Goal: Task Accomplishment & Management: Use online tool/utility

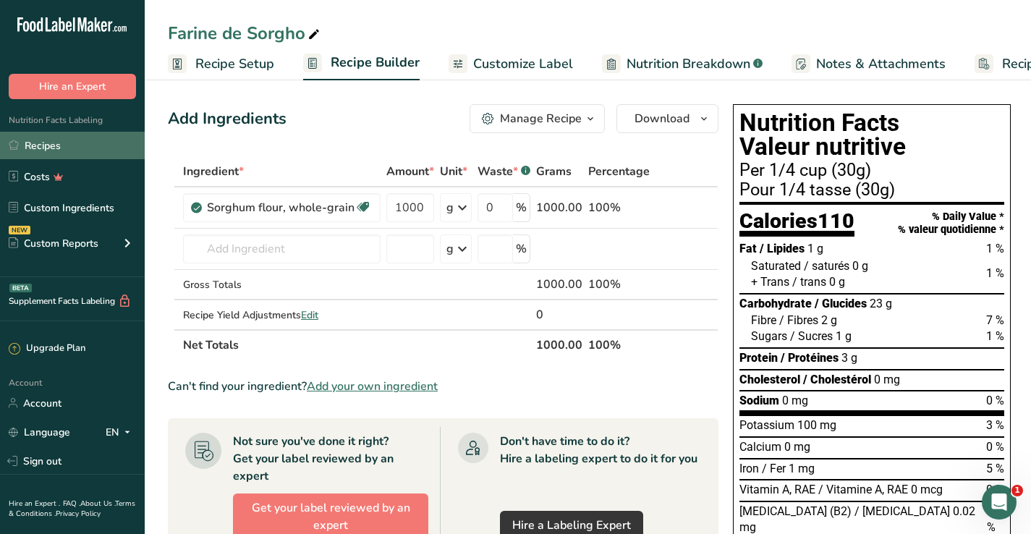
click at [64, 151] on link "Recipes" at bounding box center [72, 145] width 145 height 27
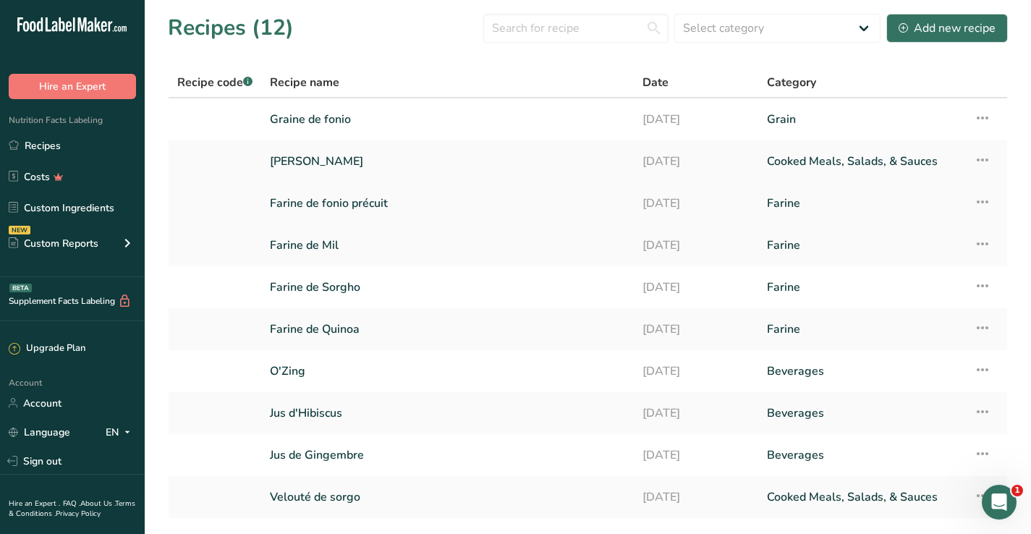
click at [300, 212] on link "Farine de fonio précuit" at bounding box center [447, 203] width 355 height 30
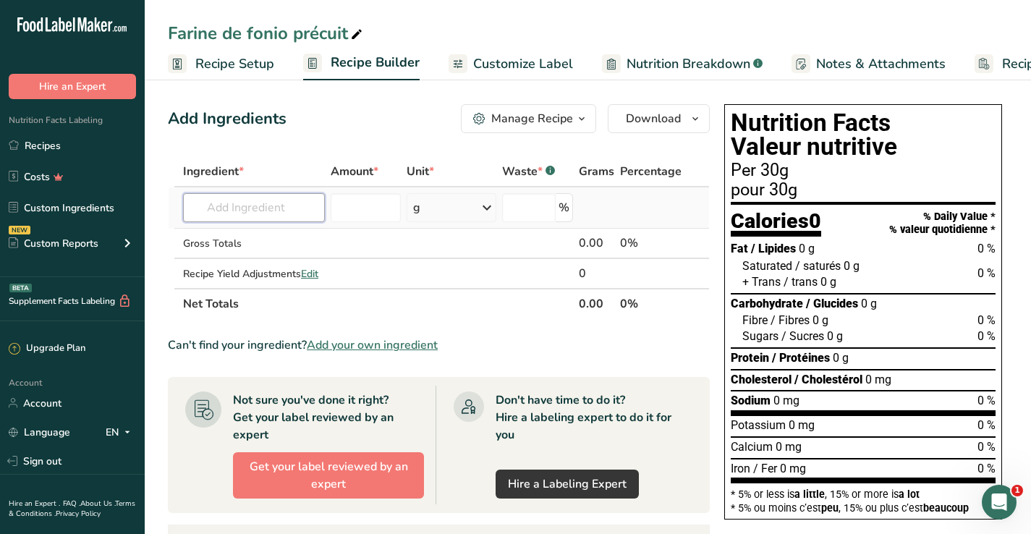
click at [282, 212] on input "text" at bounding box center [254, 207] width 142 height 29
click at [347, 346] on span "Add your own ingredient" at bounding box center [372, 345] width 131 height 17
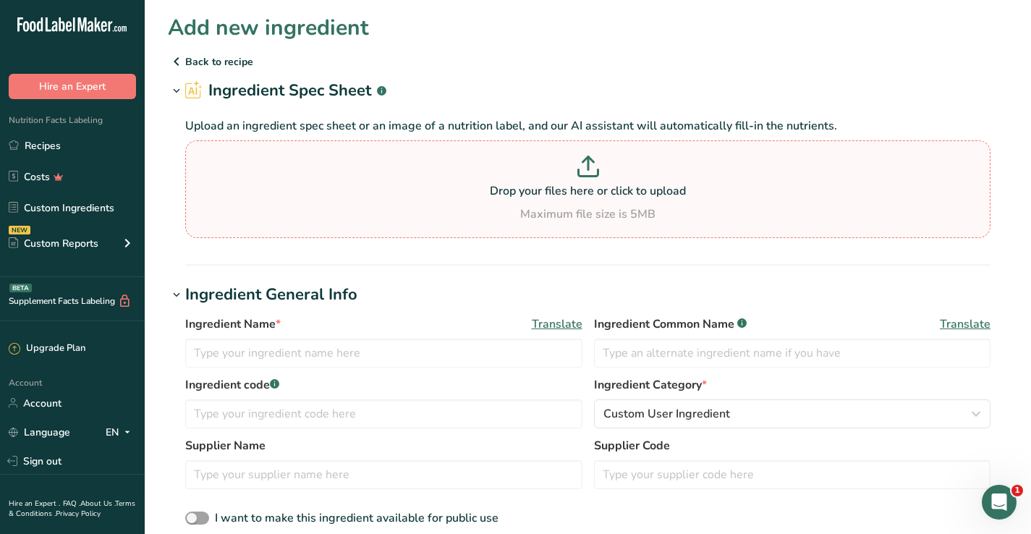
click at [591, 172] on icon at bounding box center [588, 167] width 22 height 22
click at [591, 172] on input "Drop your files here or click to upload Maximum file size is 5MB" at bounding box center [587, 189] width 805 height 98
type input "C:\fakepath\Fonio_Farine_precuit.jpg"
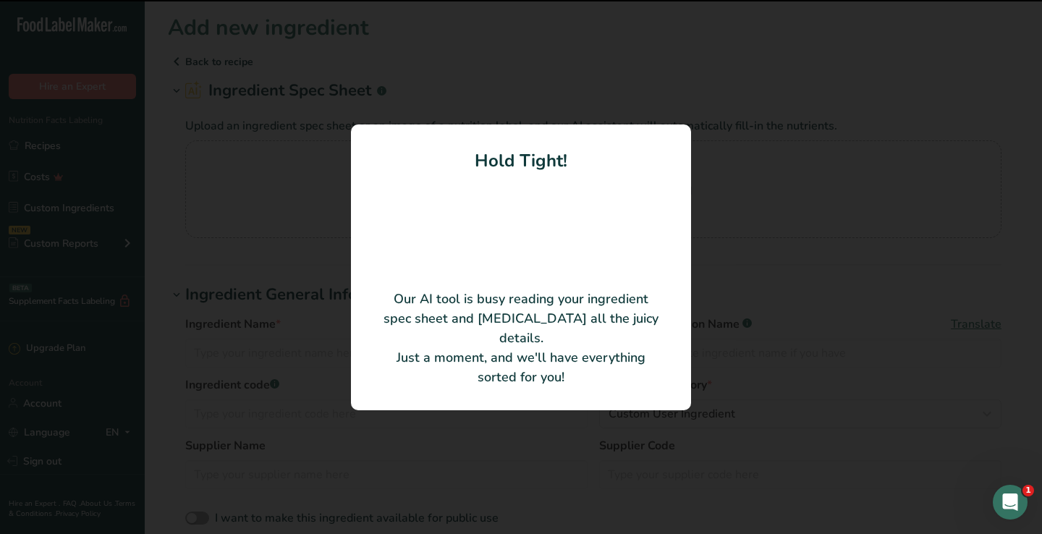
type input "[PERSON_NAME] précuit"
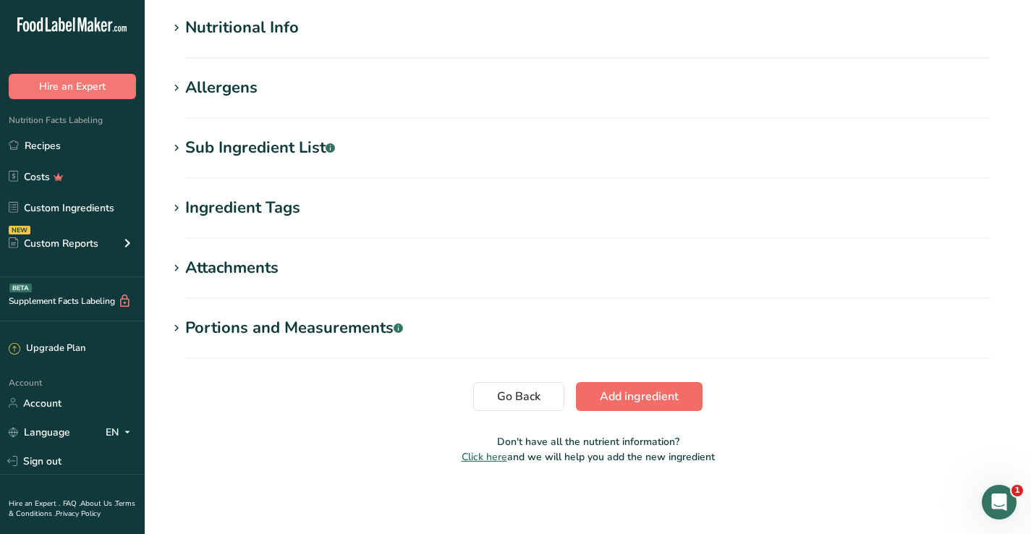
click at [630, 399] on span "Add ingredient" at bounding box center [639, 396] width 79 height 17
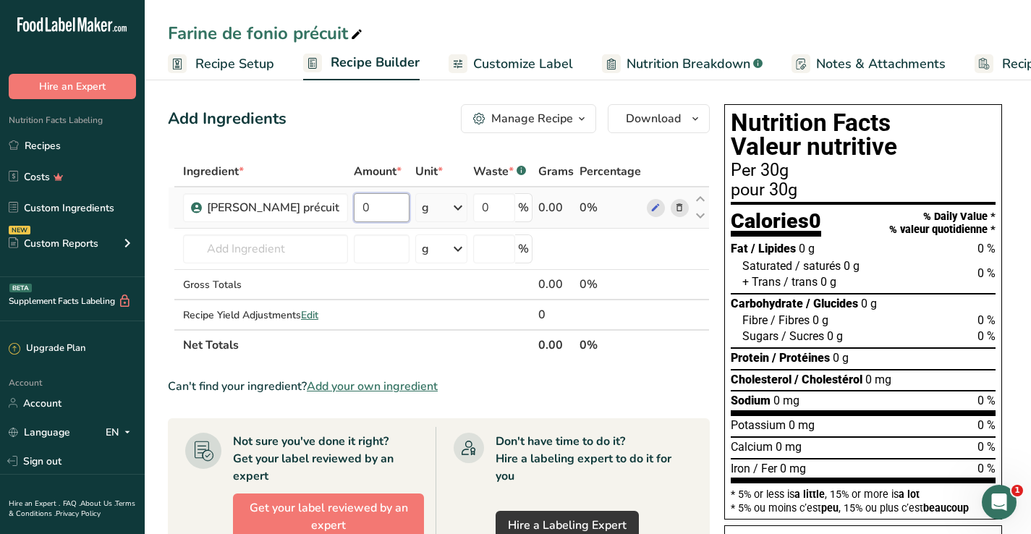
click at [365, 207] on input "0" at bounding box center [382, 207] width 56 height 29
type input "30"
click at [373, 250] on div "Ingredient * Amount * Unit * Waste * .a-a{fill:#347362;}.b-a{fill:#fff;} Grams …" at bounding box center [439, 258] width 542 height 204
click at [520, 66] on span "Customize Label" at bounding box center [523, 64] width 100 height 20
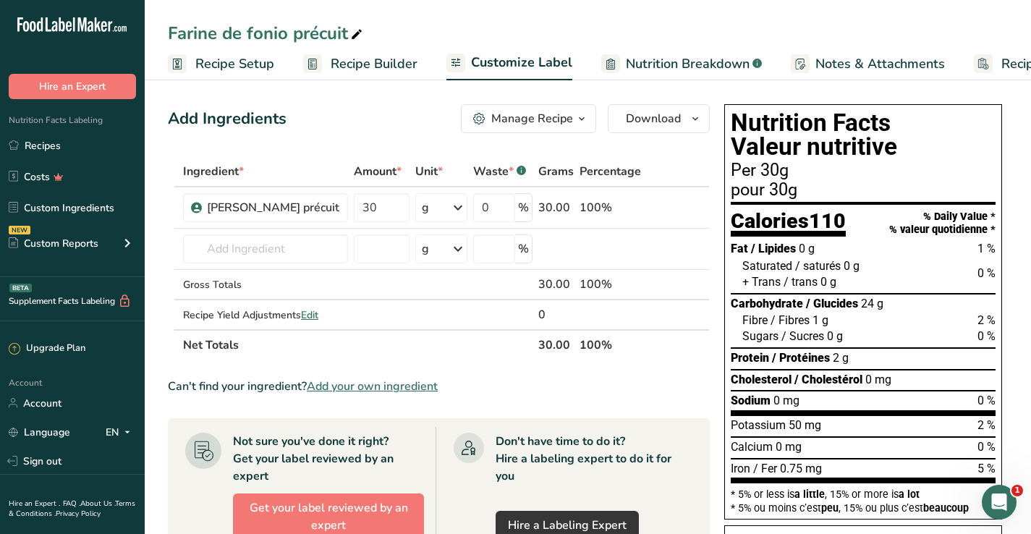
scroll to position [0, 96]
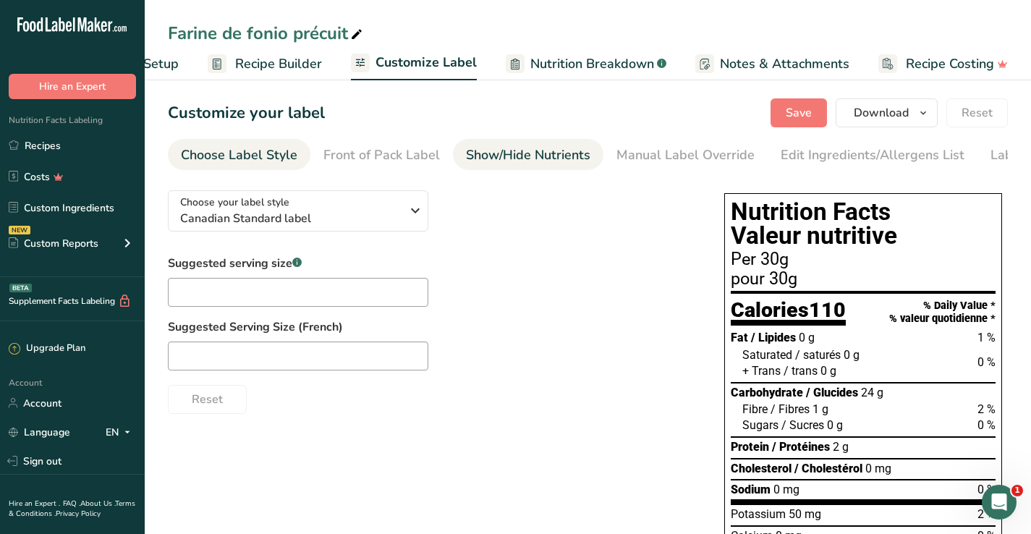
click at [520, 161] on div "Show/Hide Nutrients" at bounding box center [528, 155] width 124 height 20
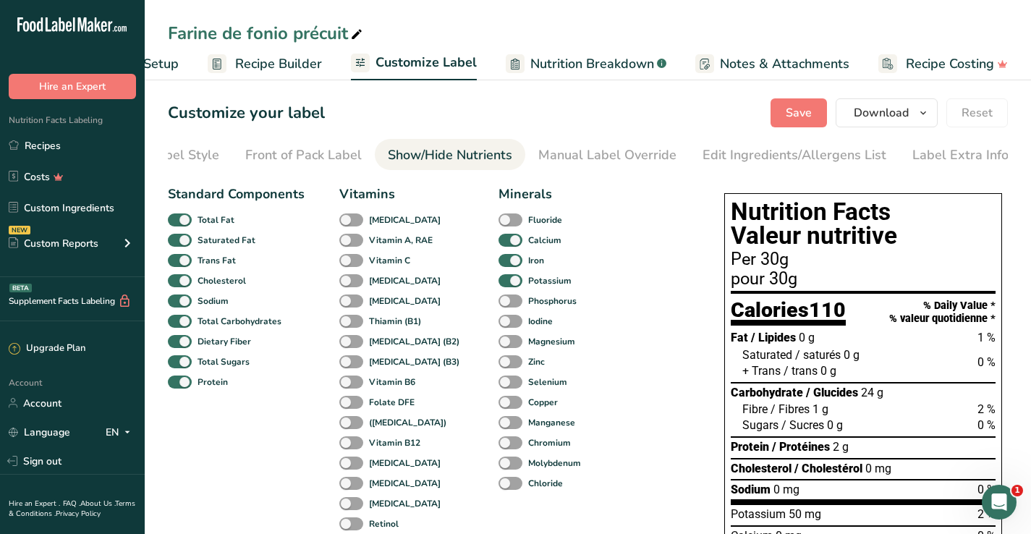
scroll to position [25, 0]
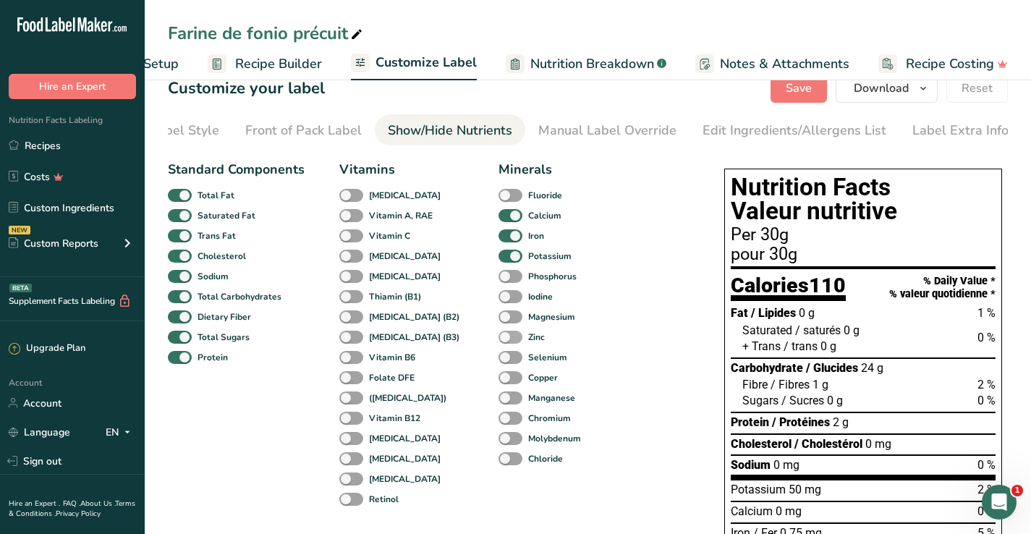
click at [499, 336] on span at bounding box center [511, 338] width 24 height 14
click at [499, 336] on input "Zinc" at bounding box center [503, 336] width 9 height 9
checkbox input "true"
click at [499, 314] on span at bounding box center [511, 317] width 24 height 14
click at [499, 314] on input "Magnesium" at bounding box center [503, 316] width 9 height 9
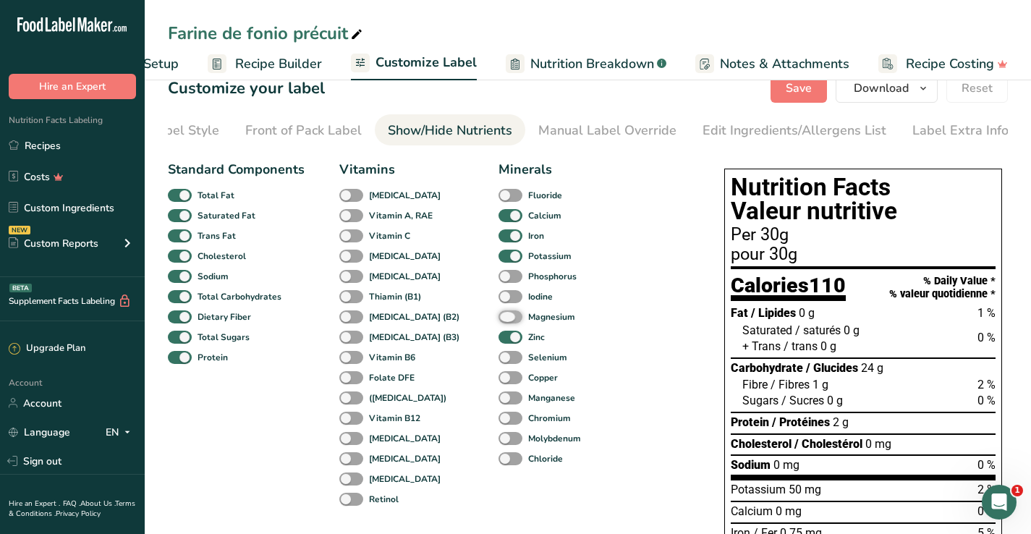
checkbox input "true"
click at [352, 423] on span at bounding box center [351, 419] width 24 height 14
click at [349, 423] on input "Vitamin B12" at bounding box center [343, 417] width 9 height 9
checkbox input "true"
click at [353, 318] on span at bounding box center [351, 317] width 24 height 14
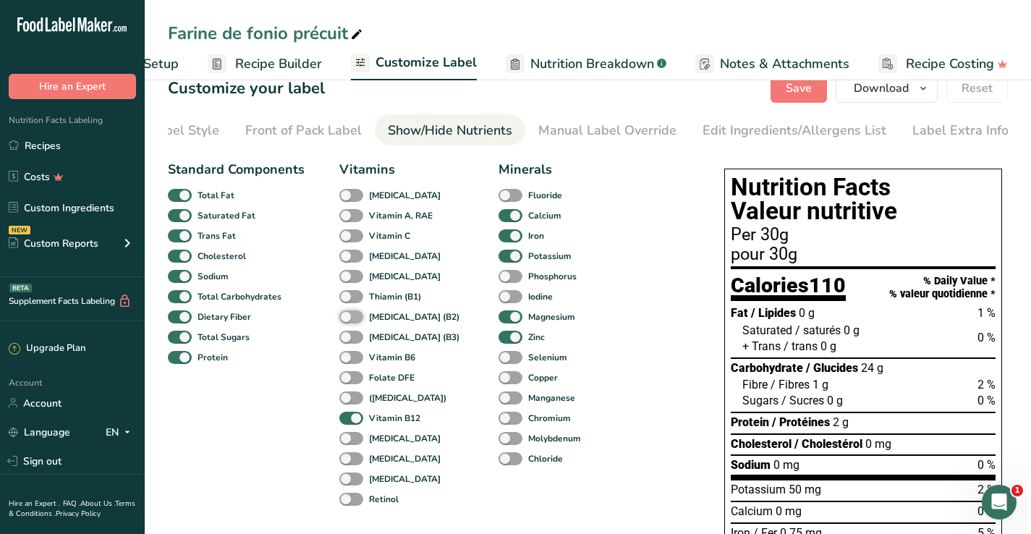
click at [349, 318] on input "[MEDICAL_DATA] (B2)" at bounding box center [343, 316] width 9 height 9
checkbox input "true"
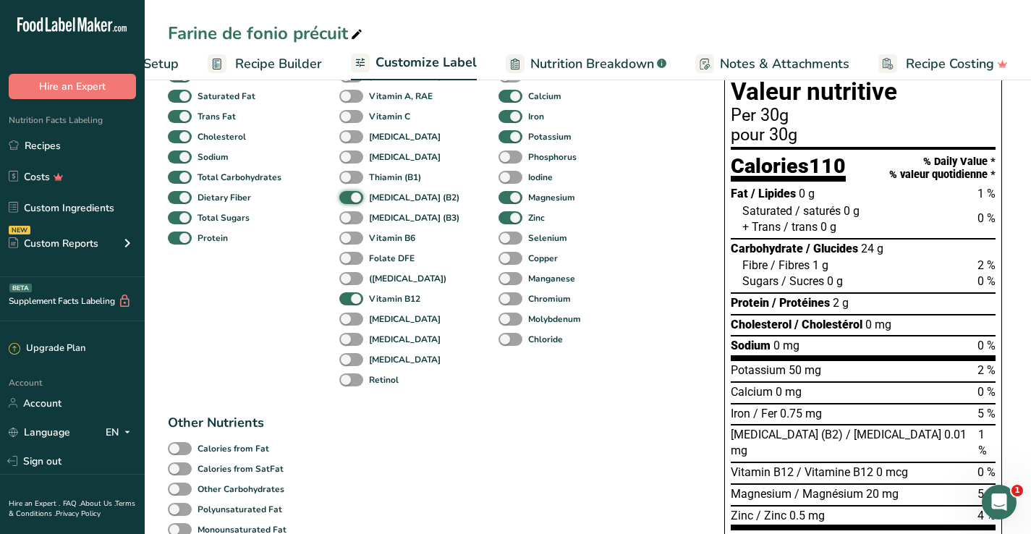
scroll to position [101, 0]
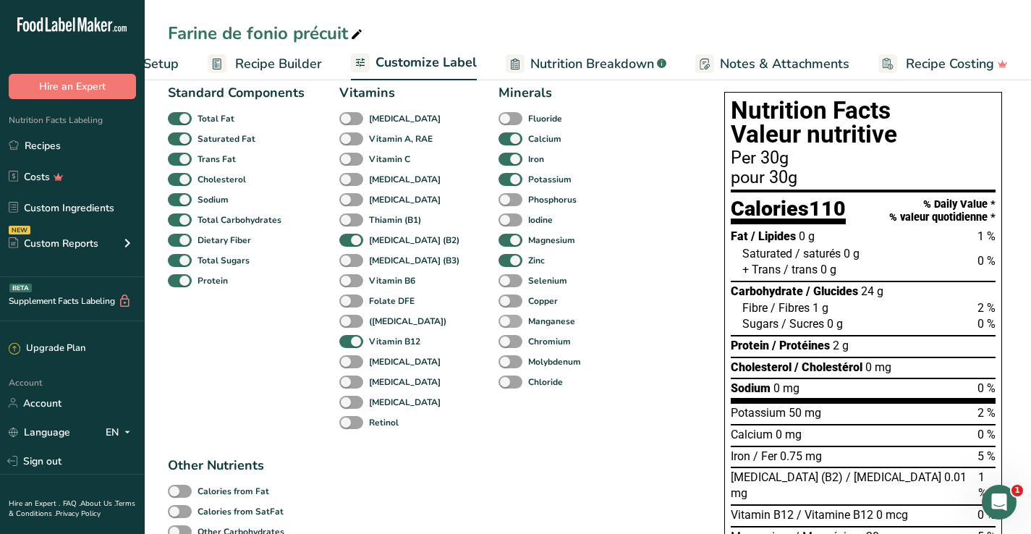
click at [499, 320] on span at bounding box center [511, 322] width 24 height 14
click at [499, 320] on input "Manganese" at bounding box center [503, 320] width 9 height 9
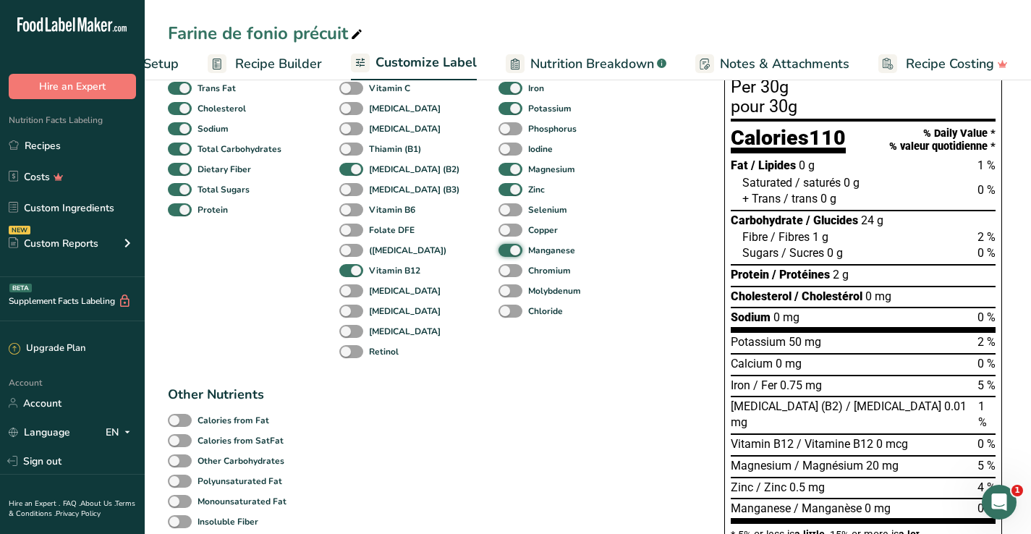
scroll to position [182, 0]
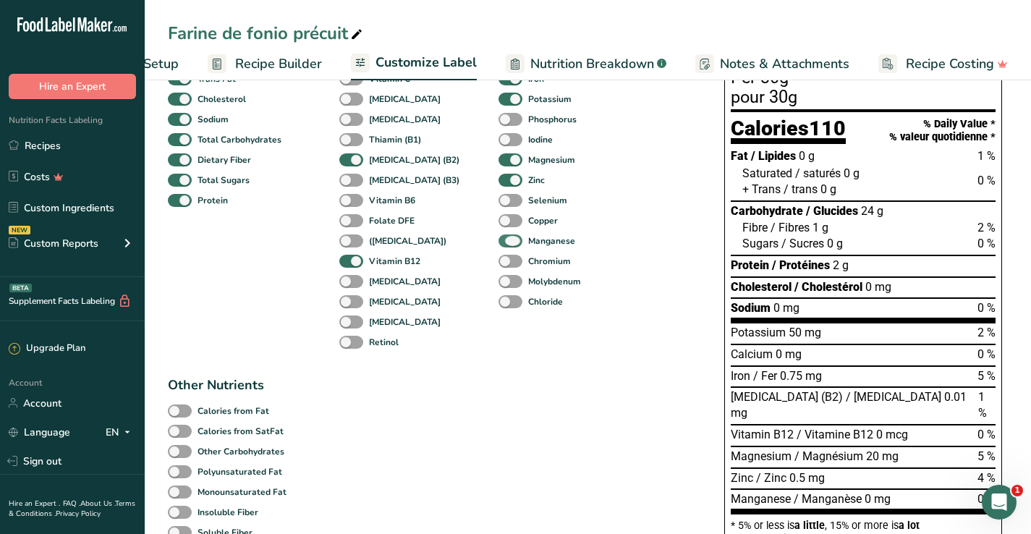
click at [499, 240] on span at bounding box center [511, 241] width 24 height 14
click at [499, 240] on input "Manganese" at bounding box center [503, 240] width 9 height 9
checkbox input "false"
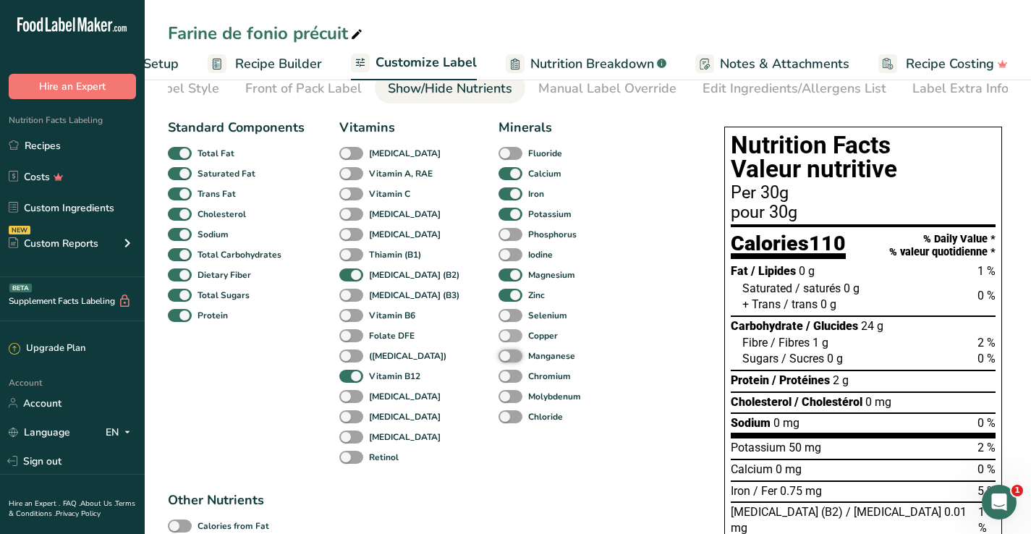
scroll to position [66, 0]
click at [746, 194] on div "Per 30g" at bounding box center [863, 193] width 265 height 17
click at [735, 194] on div "Per 30g" at bounding box center [863, 193] width 265 height 17
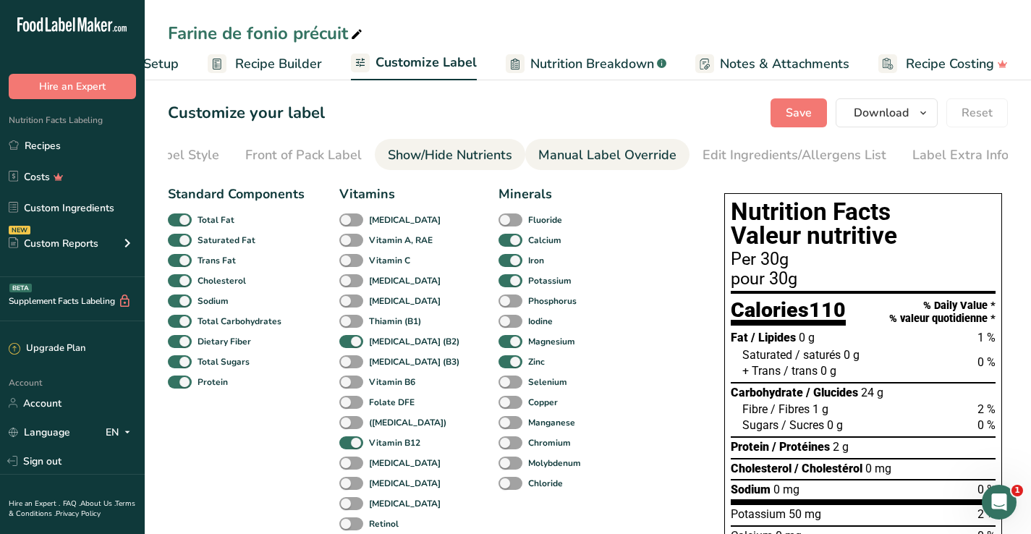
scroll to position [0, 0]
click at [572, 158] on div "Manual Label Override" at bounding box center [607, 155] width 138 height 20
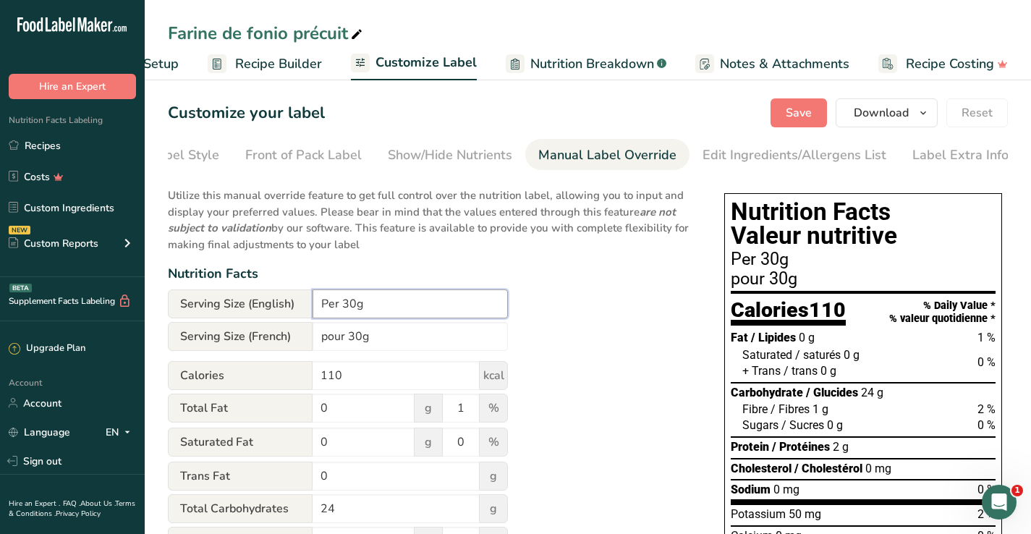
click at [339, 306] on input "Per 30g" at bounding box center [410, 303] width 195 height 29
click at [385, 303] on input "Per 1/4 cup 30g" at bounding box center [410, 303] width 195 height 29
click at [428, 302] on input "Per 1/4 cup (30g" at bounding box center [410, 303] width 195 height 29
type input "Per 1/4 cup (30g)"
click at [348, 337] on input "pour 30g" at bounding box center [410, 336] width 195 height 29
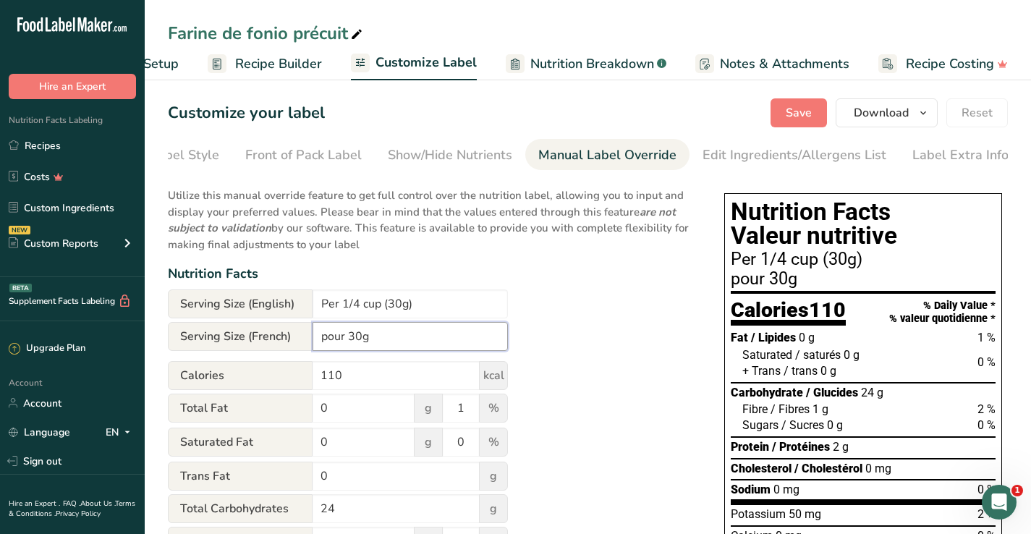
click at [326, 334] on input "pour 30g" at bounding box center [410, 336] width 195 height 29
click at [347, 333] on input "Pour 30g" at bounding box center [410, 336] width 195 height 29
type input "Pour 1/4 tasse (30g)"
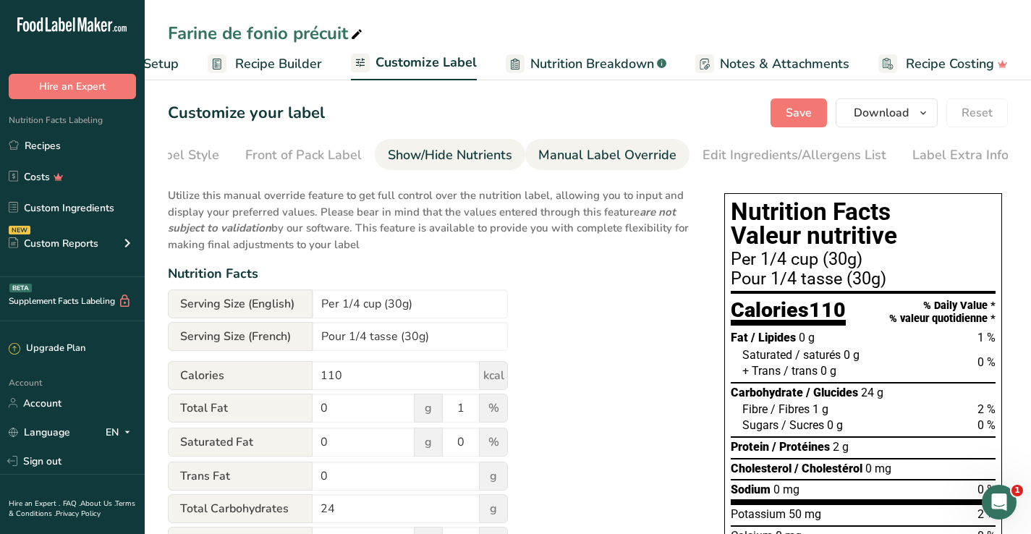
click at [477, 163] on div "Show/Hide Nutrients" at bounding box center [450, 155] width 124 height 20
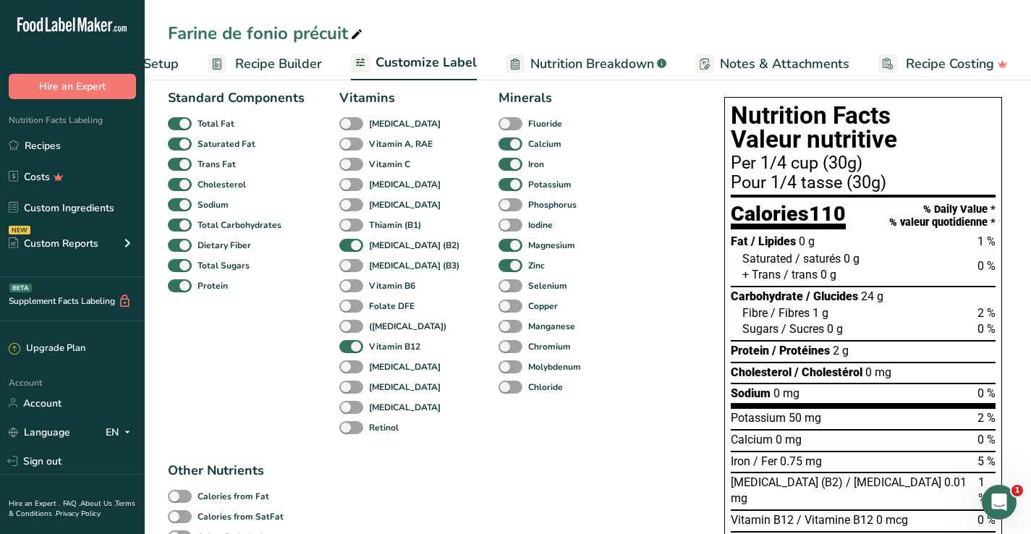
scroll to position [97, 0]
click at [348, 163] on span at bounding box center [351, 164] width 24 height 14
click at [348, 163] on input "Vitamin C" at bounding box center [343, 162] width 9 height 9
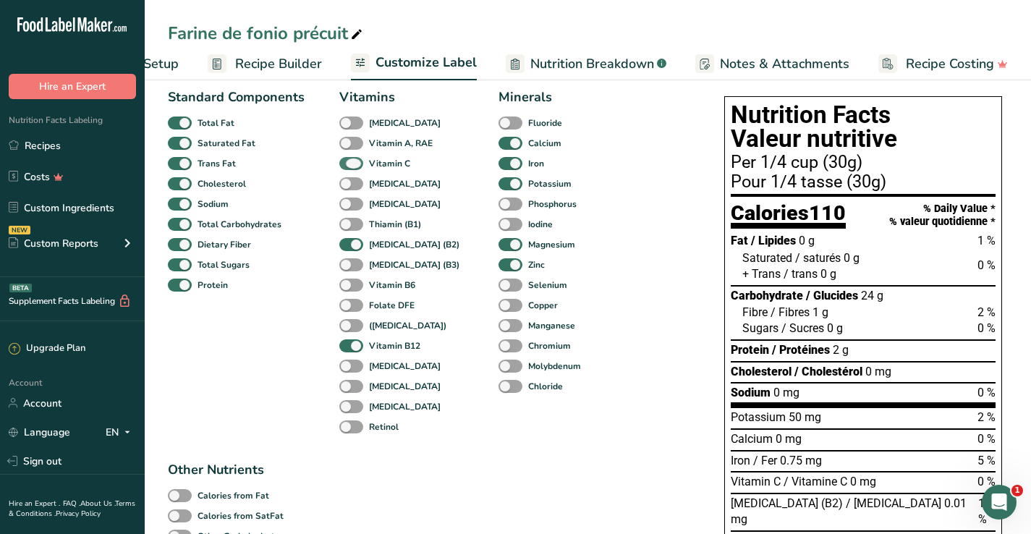
click at [348, 163] on span at bounding box center [351, 164] width 24 height 14
click at [348, 163] on input "Vitamin C" at bounding box center [343, 162] width 9 height 9
checkbox input "false"
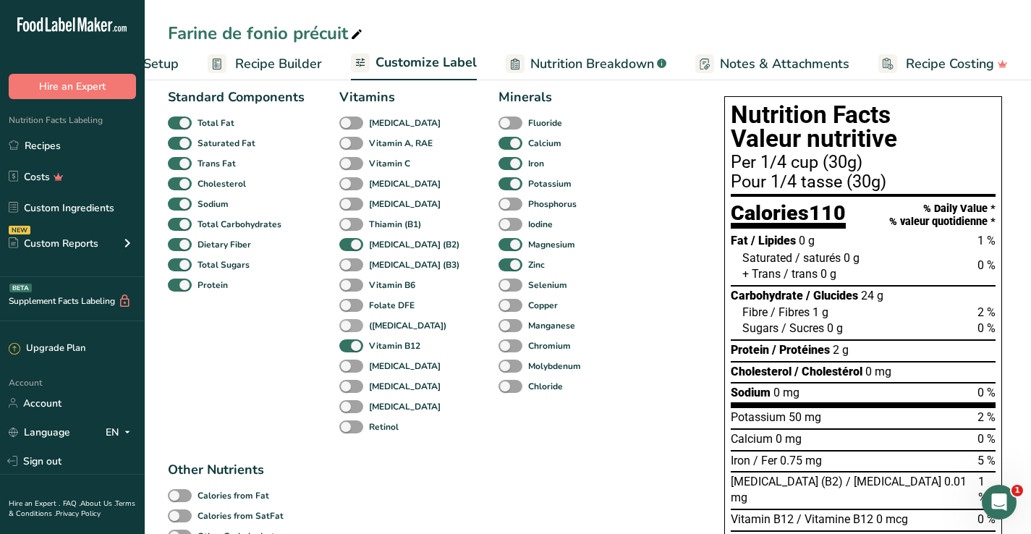
click at [354, 326] on span at bounding box center [351, 326] width 24 height 14
click at [349, 326] on input "([MEDICAL_DATA])" at bounding box center [343, 325] width 9 height 9
click at [354, 326] on span at bounding box center [351, 326] width 24 height 14
click at [349, 326] on input "([MEDICAL_DATA])" at bounding box center [343, 325] width 9 height 9
checkbox input "false"
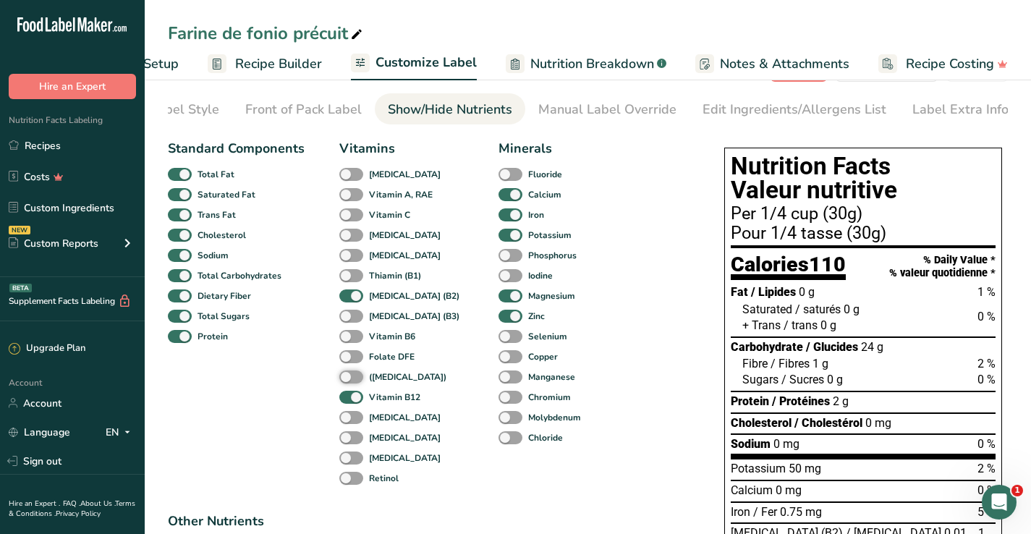
scroll to position [27, 0]
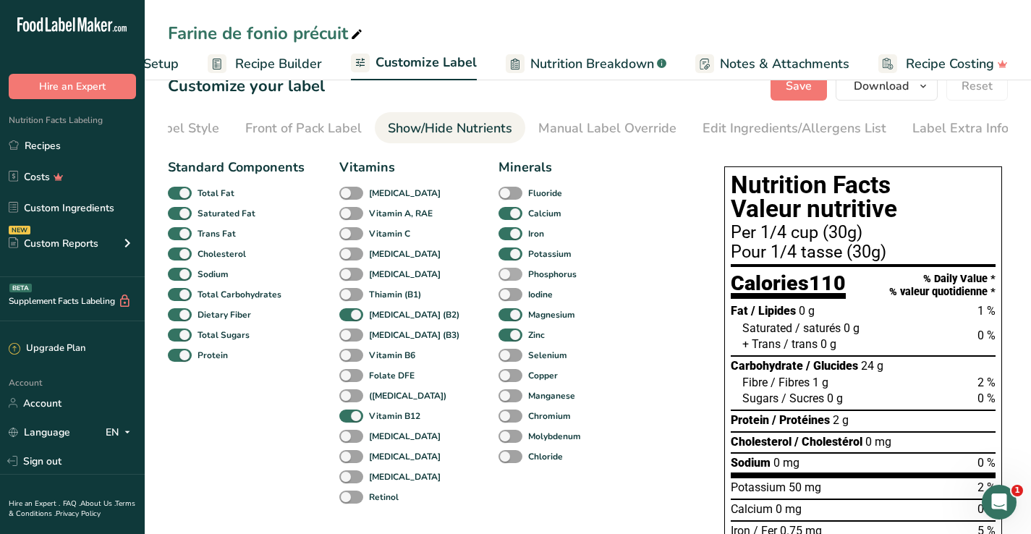
click at [528, 270] on b "Phosphorus" at bounding box center [552, 274] width 48 height 13
click at [508, 270] on input "Phosphorus" at bounding box center [503, 273] width 9 height 9
checkbox input "true"
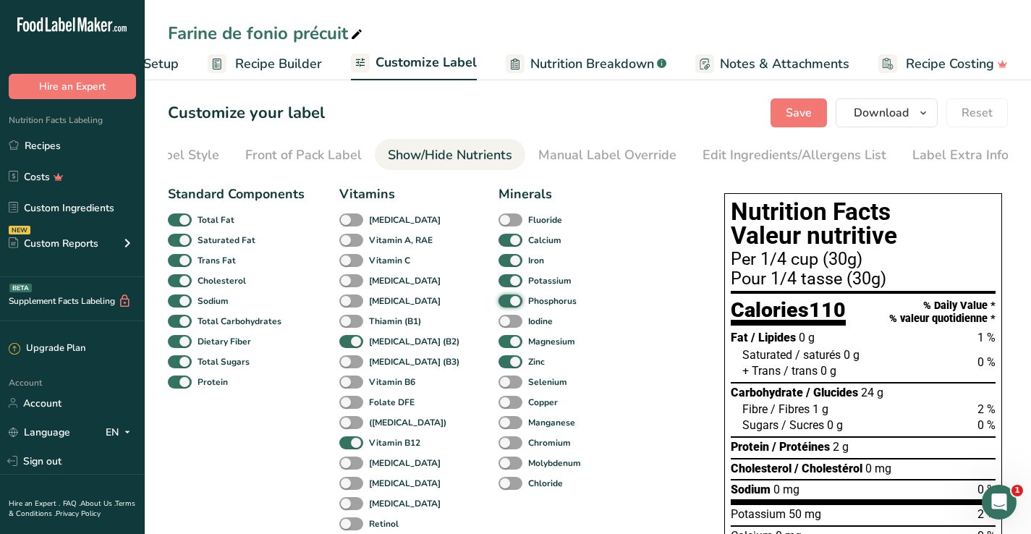
scroll to position [0, 0]
click at [927, 112] on icon "button" at bounding box center [924, 113] width 12 height 18
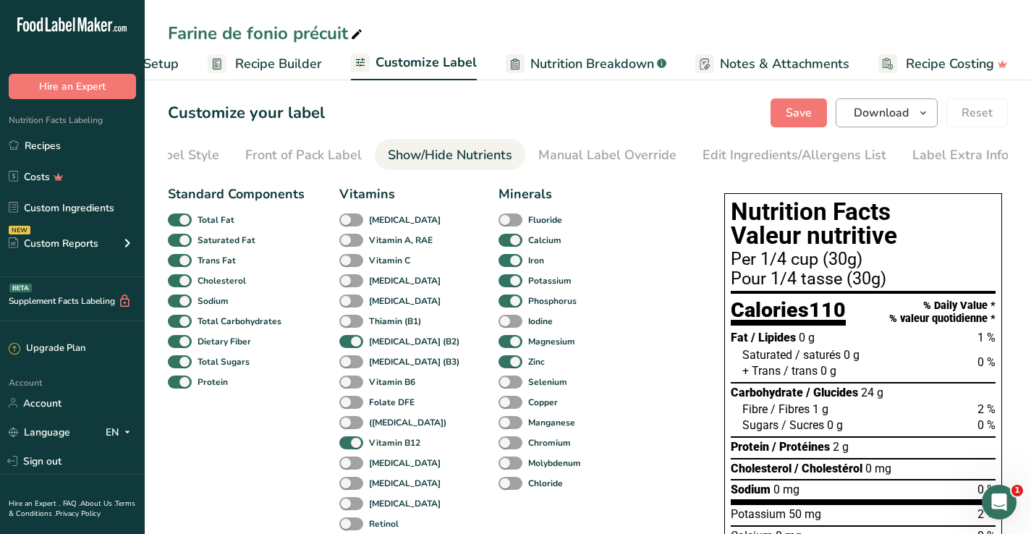
click at [924, 114] on icon "button" at bounding box center [924, 113] width 12 height 18
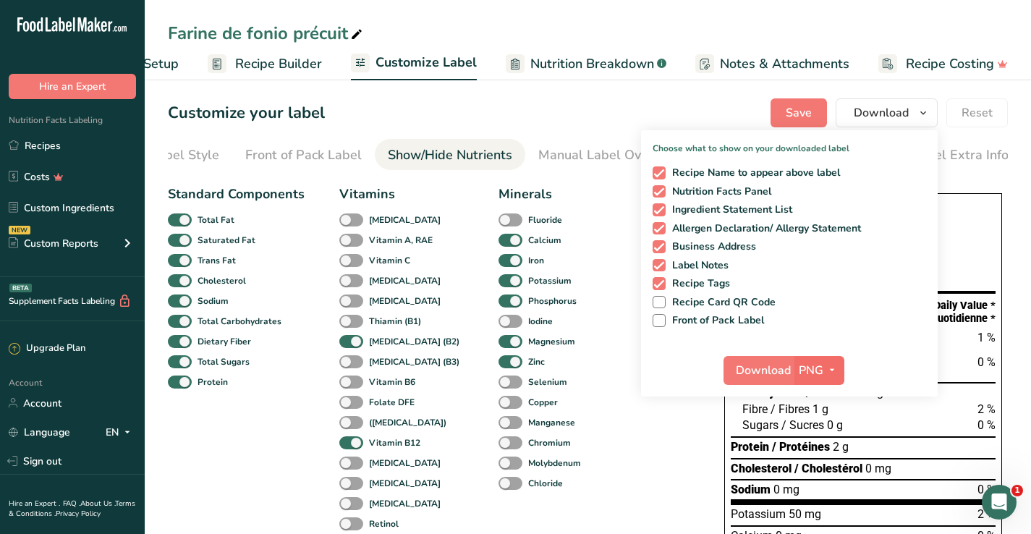
click at [816, 367] on span "PNG" at bounding box center [811, 370] width 25 height 17
click at [823, 399] on link "PNG" at bounding box center [821, 400] width 46 height 24
click at [777, 365] on span "Download" at bounding box center [763, 370] width 55 height 17
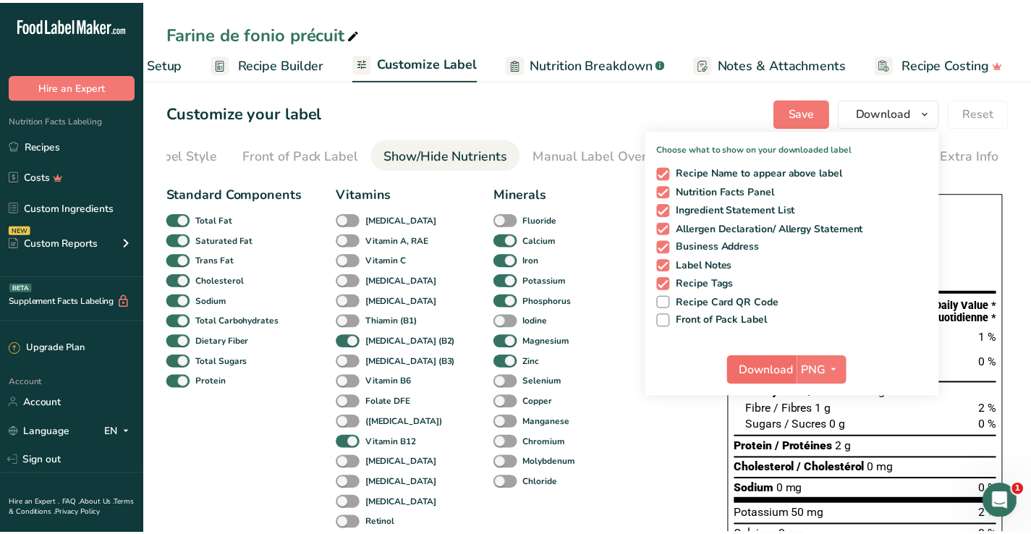
scroll to position [0, 85]
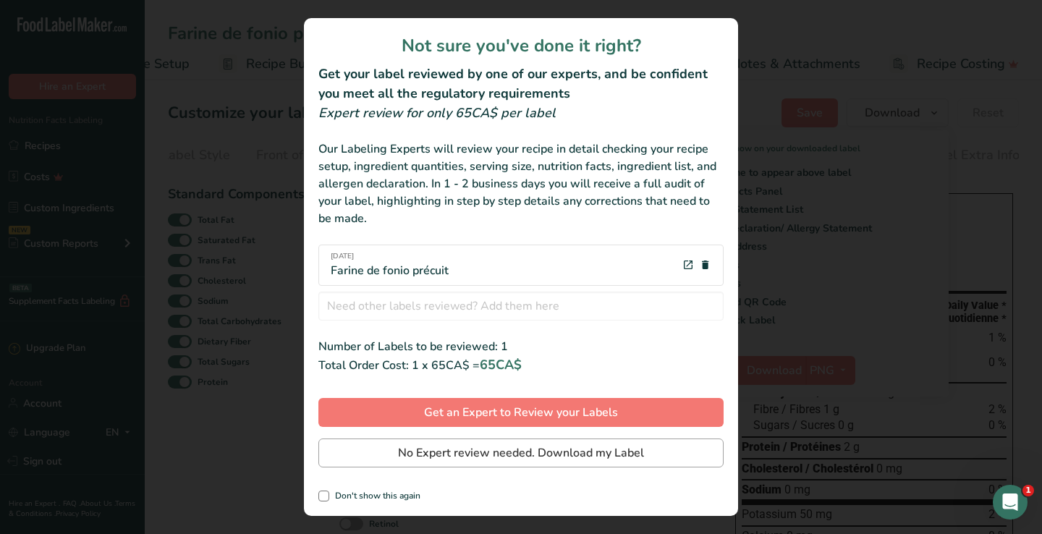
click at [398, 446] on span "No Expert review needed. Download my Label" at bounding box center [521, 452] width 246 height 17
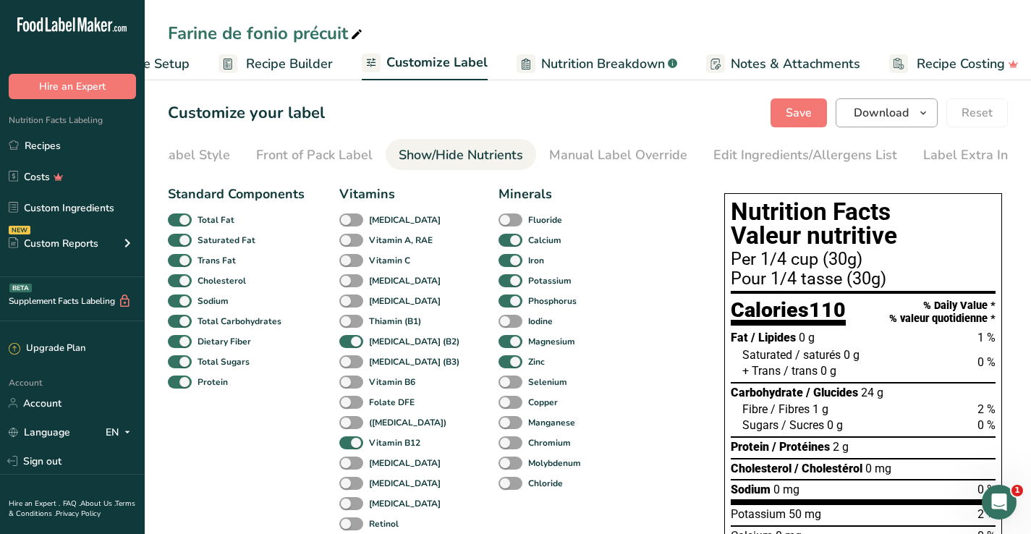
click at [923, 117] on icon "button" at bounding box center [924, 113] width 12 height 18
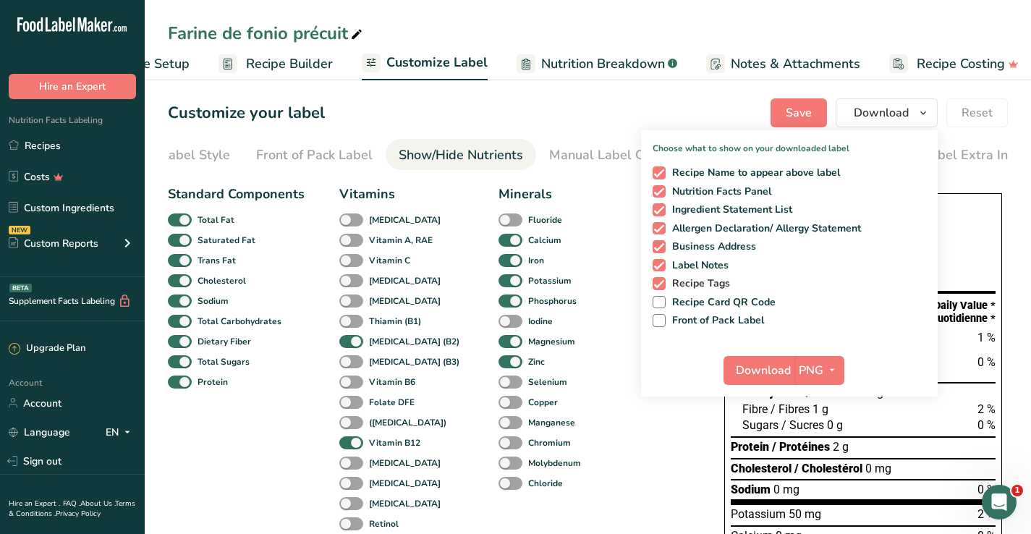
click at [662, 282] on span at bounding box center [659, 283] width 13 height 13
click at [662, 282] on input "Recipe Tags" at bounding box center [657, 283] width 9 height 9
checkbox input "false"
click at [663, 264] on span at bounding box center [659, 265] width 13 height 13
click at [662, 264] on input "Label Notes" at bounding box center [657, 265] width 9 height 9
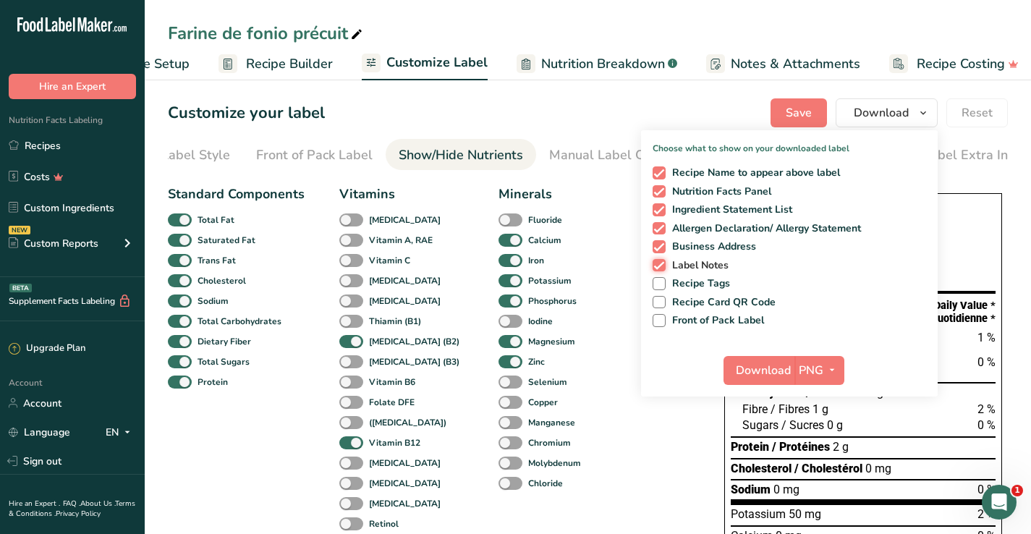
checkbox input "false"
click at [837, 369] on icon "button" at bounding box center [832, 370] width 12 height 18
click at [823, 401] on link "PNG" at bounding box center [821, 400] width 46 height 24
click at [766, 371] on span "Download" at bounding box center [763, 370] width 55 height 17
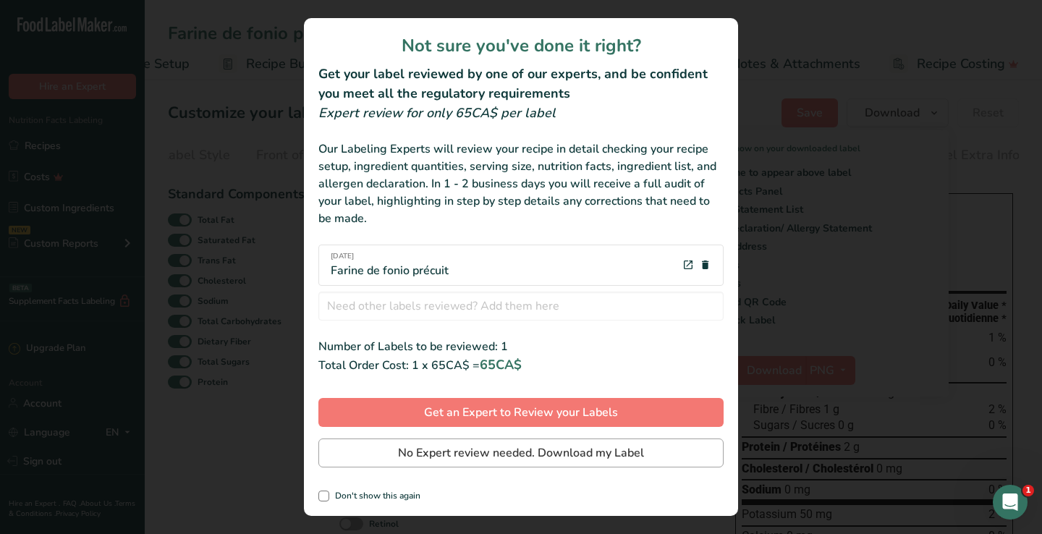
click at [357, 457] on button "No Expert review needed. Download my Label" at bounding box center [520, 453] width 405 height 29
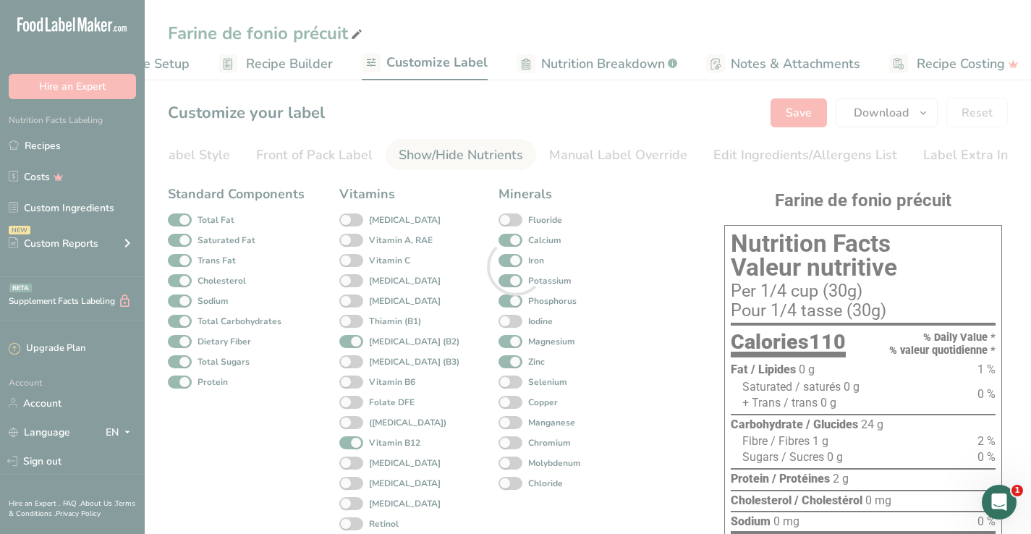
scroll to position [0, 0]
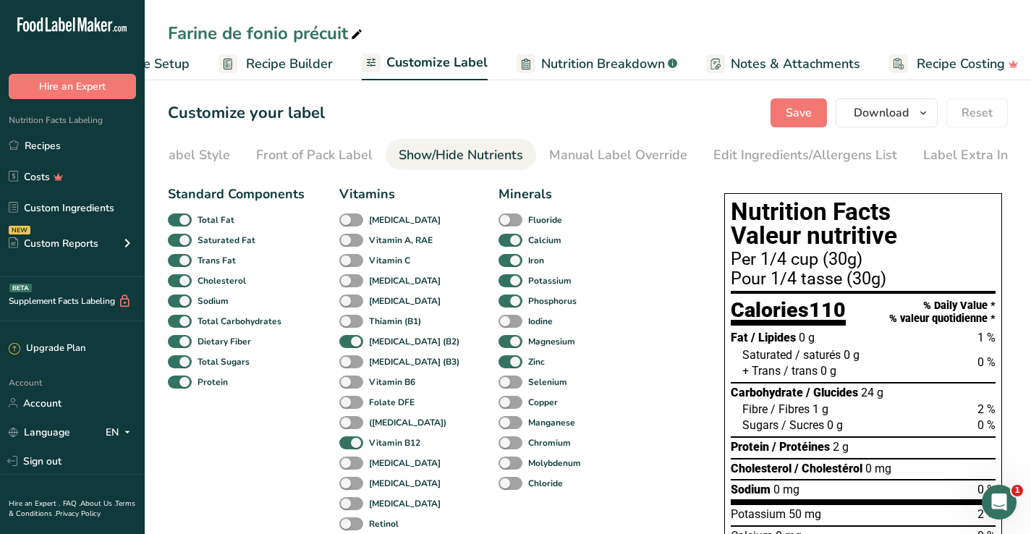
click at [848, 490] on div at bounding box center [515, 267] width 1031 height 534
click at [934, 117] on button "Download" at bounding box center [887, 112] width 102 height 29
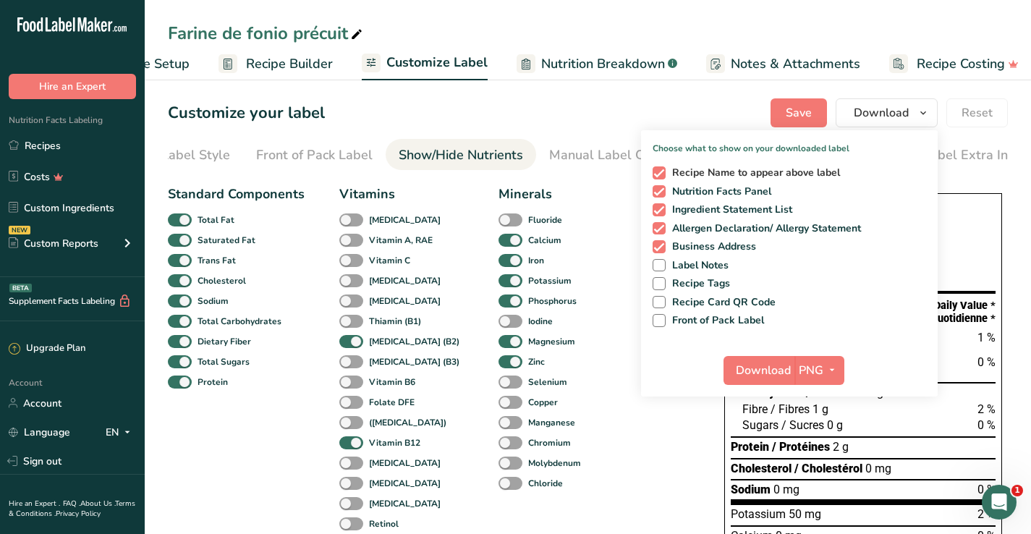
click at [664, 174] on span at bounding box center [659, 172] width 13 height 13
click at [662, 174] on input "Recipe Name to appear above label" at bounding box center [657, 172] width 9 height 9
checkbox input "false"
click at [763, 368] on span "Download" at bounding box center [763, 370] width 55 height 17
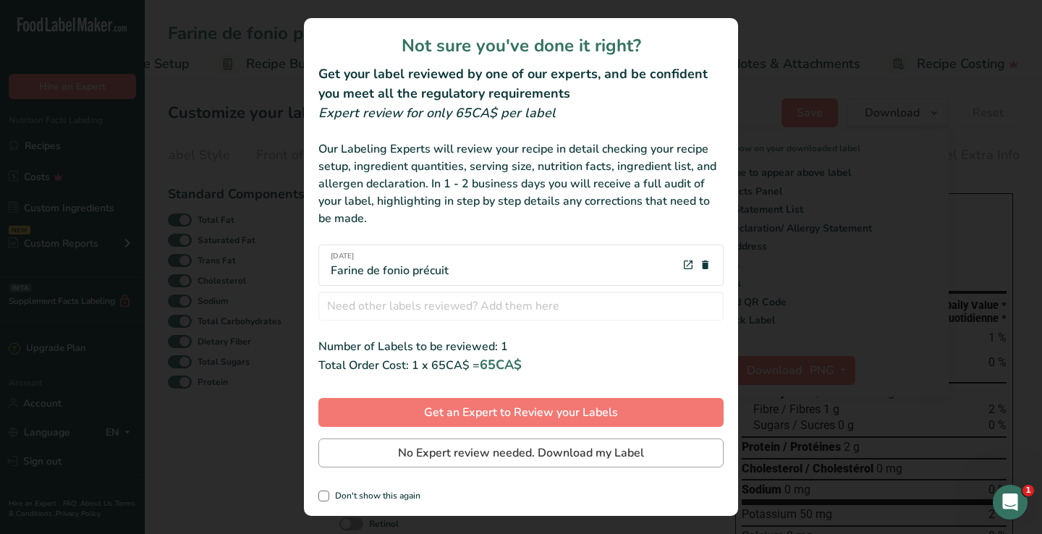
click at [394, 449] on button "No Expert review needed. Download my Label" at bounding box center [520, 453] width 405 height 29
